Goal: Navigation & Orientation: Go to known website

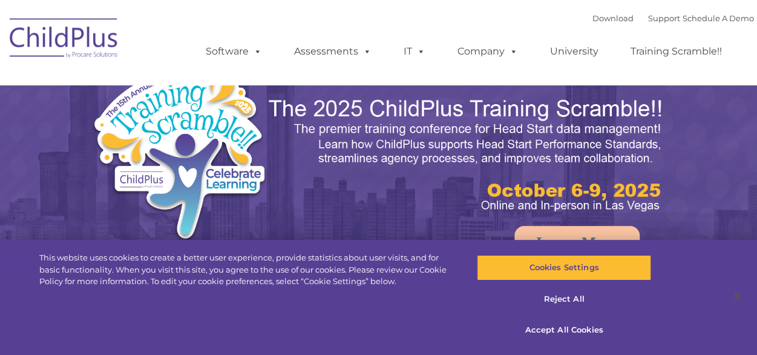
select select "MEDIUM"
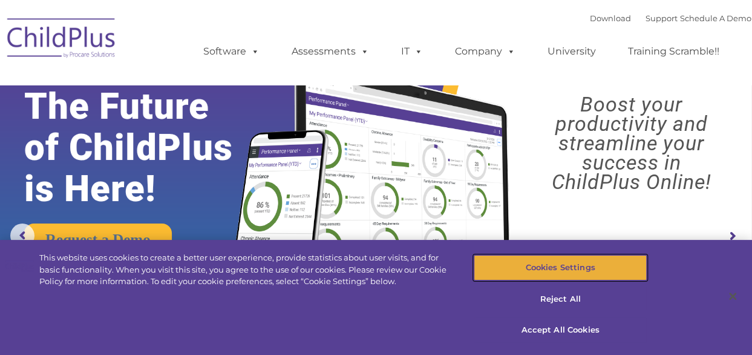
click at [579, 269] on button "Cookies Settings" at bounding box center [560, 267] width 173 height 25
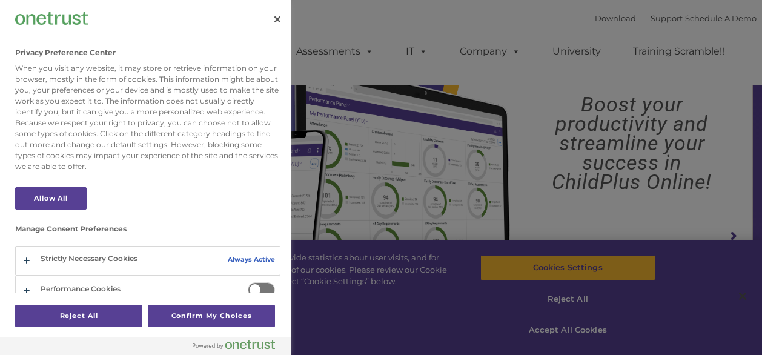
click at [459, 248] on div at bounding box center [381, 177] width 762 height 355
click at [278, 19] on button "Close" at bounding box center [277, 19] width 27 height 27
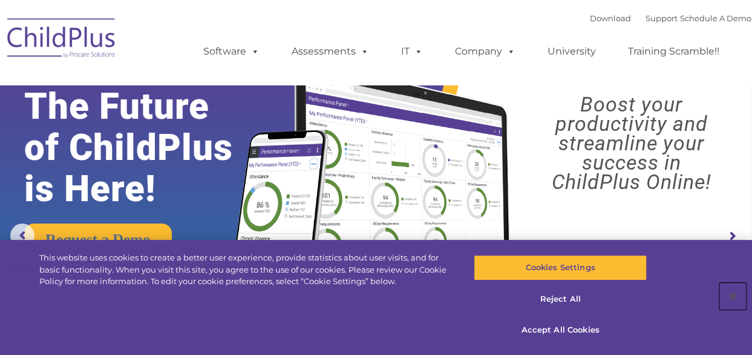
click at [733, 291] on button "Close" at bounding box center [733, 296] width 27 height 27
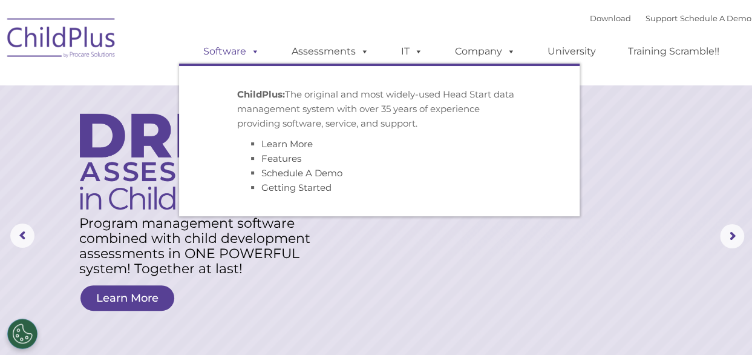
click at [253, 50] on span at bounding box center [252, 51] width 13 height 12
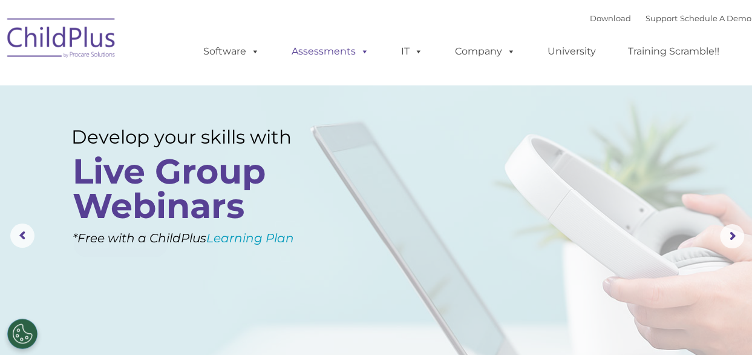
click at [362, 52] on span at bounding box center [362, 51] width 13 height 12
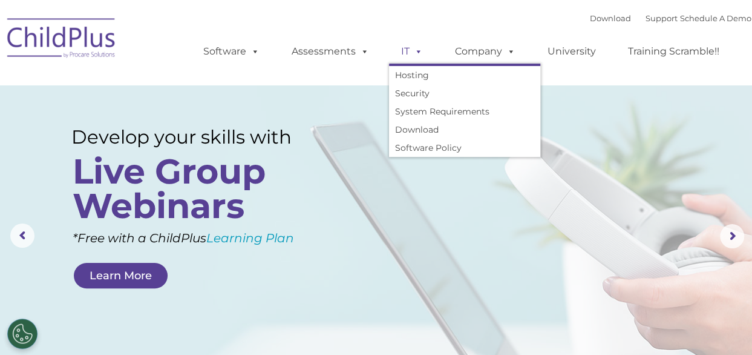
click at [414, 51] on span at bounding box center [416, 51] width 13 height 12
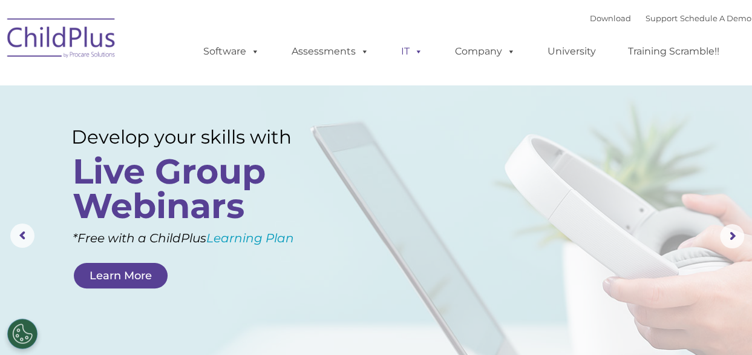
click at [414, 51] on span at bounding box center [416, 51] width 13 height 12
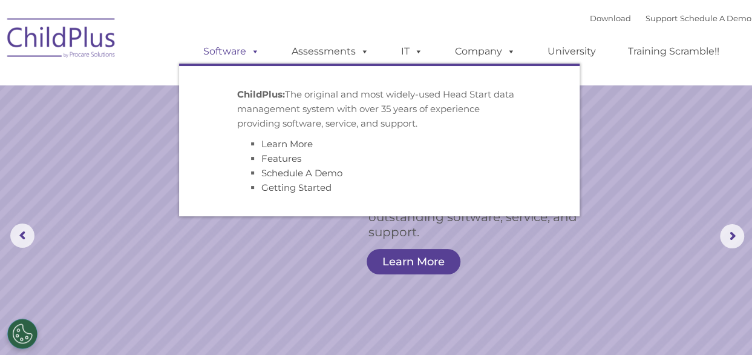
click at [232, 54] on link "Software" at bounding box center [231, 51] width 81 height 24
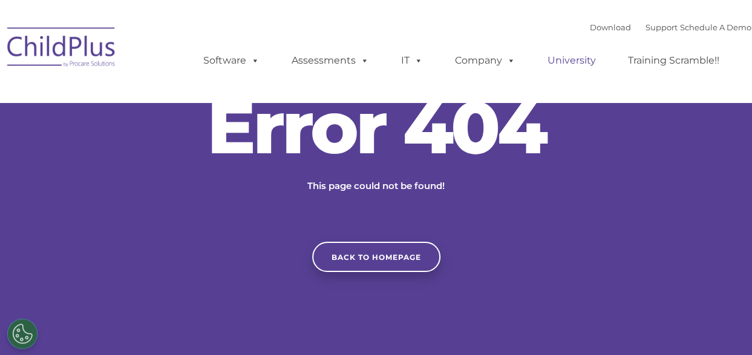
click at [575, 62] on link "University" at bounding box center [572, 60] width 73 height 24
click at [591, 30] on link "Download" at bounding box center [610, 27] width 41 height 10
